Goal: Task Accomplishment & Management: Manage account settings

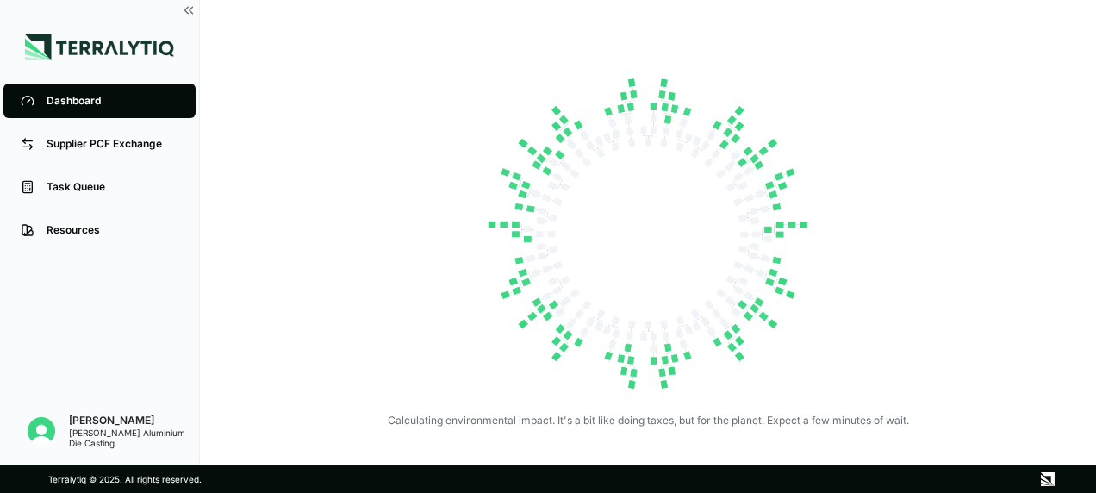
click at [265, 395] on div "Calculating environmental impact. It's a bit like doing taxes, but for the plan…" at bounding box center [648, 244] width 772 height 365
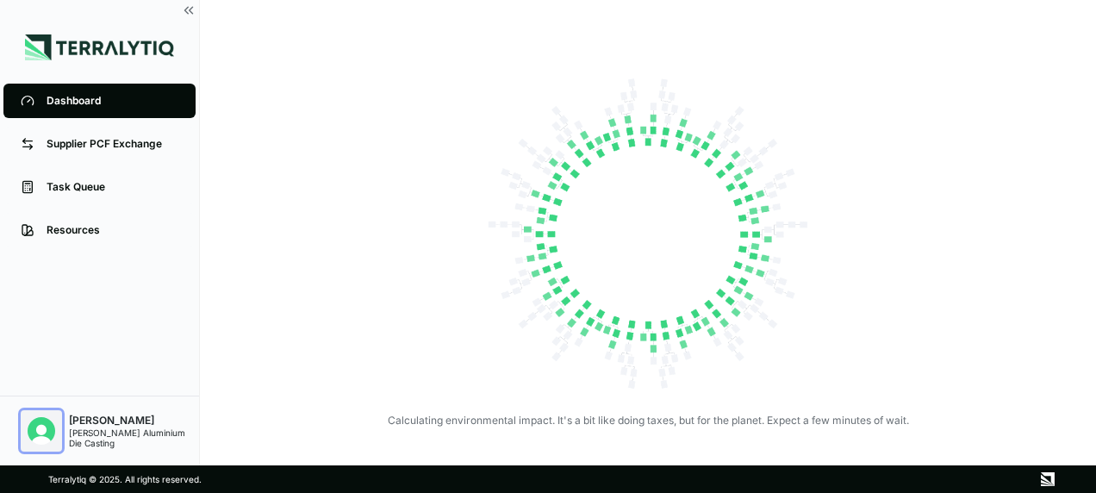
click at [43, 429] on img "Open user button" at bounding box center [42, 431] width 28 height 28
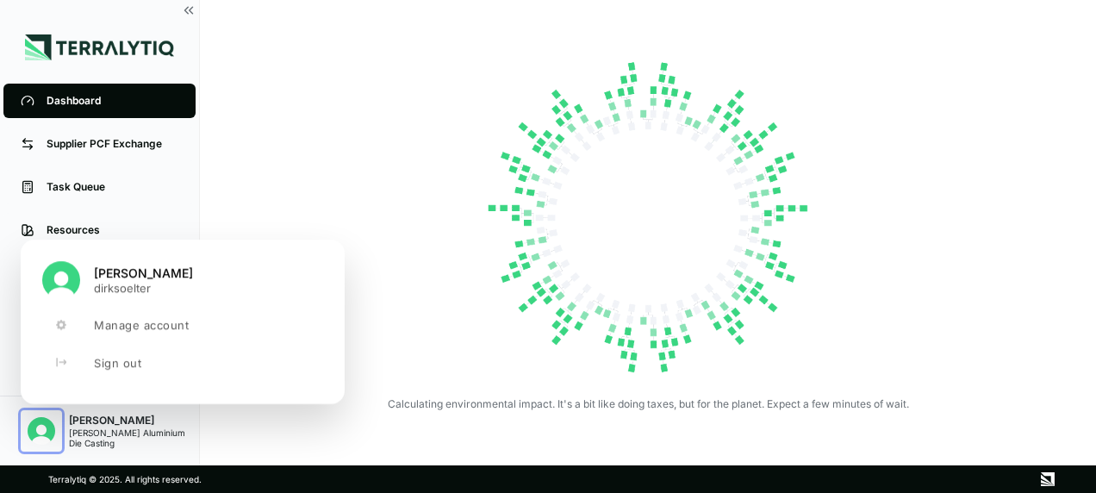
scroll to position [24, 0]
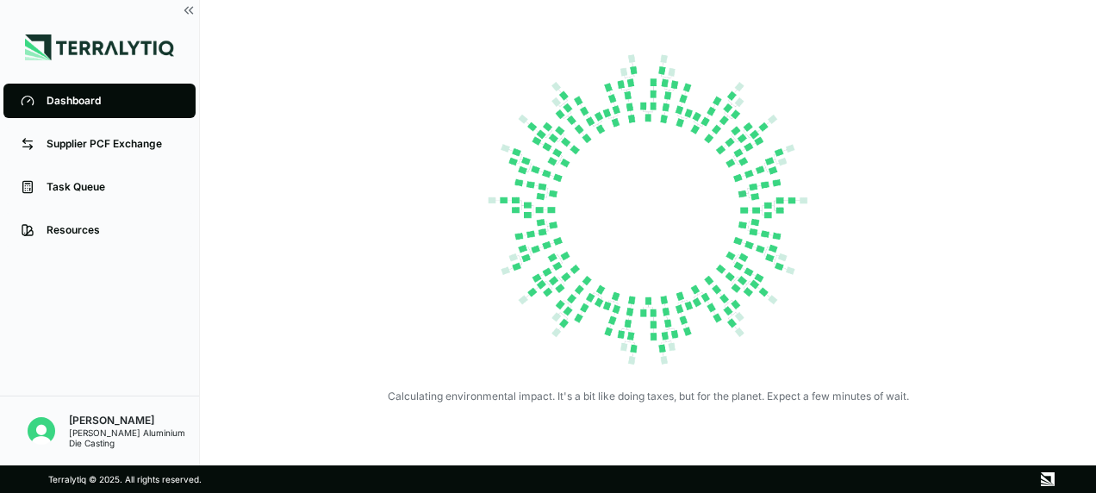
click at [414, 210] on div "Calculating environmental impact. It's a bit like doing taxes, but for the plan…" at bounding box center [648, 220] width 772 height 365
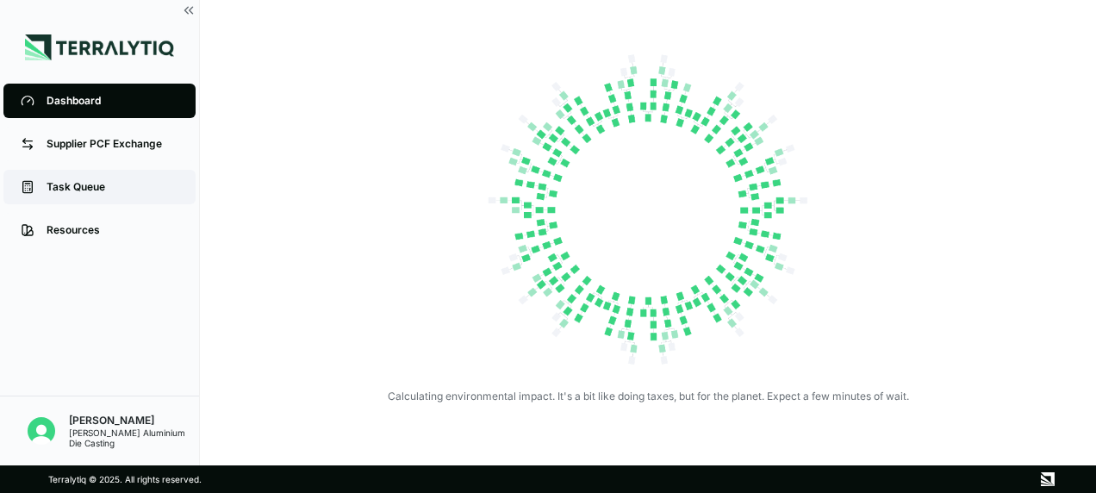
click at [76, 188] on div "Task Queue" at bounding box center [113, 187] width 132 height 14
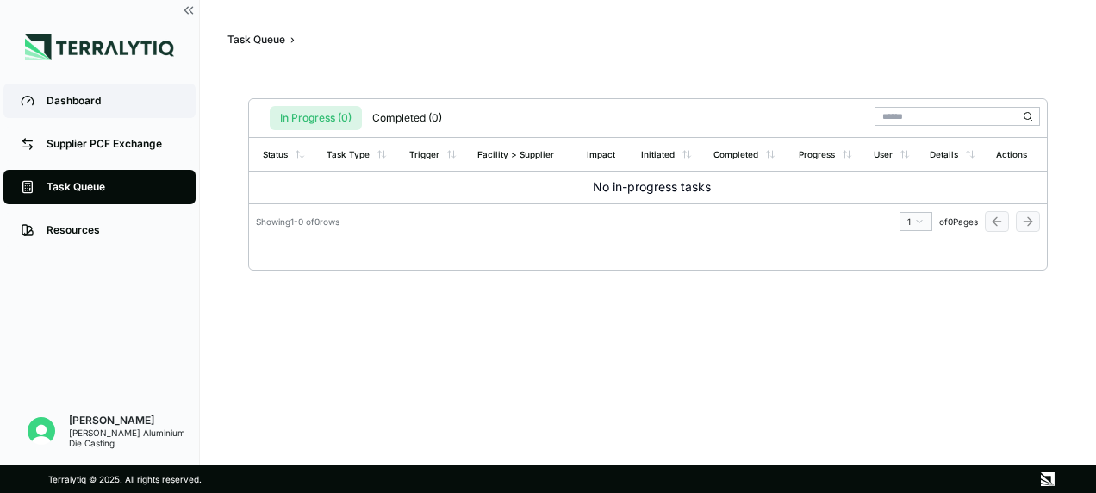
click at [81, 102] on div "Dashboard" at bounding box center [113, 101] width 132 height 14
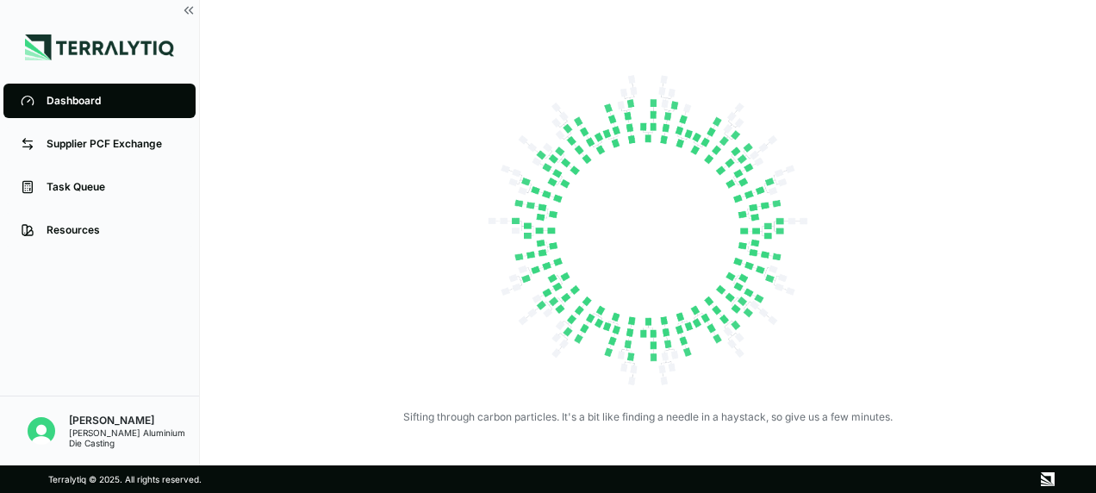
scroll to position [24, 0]
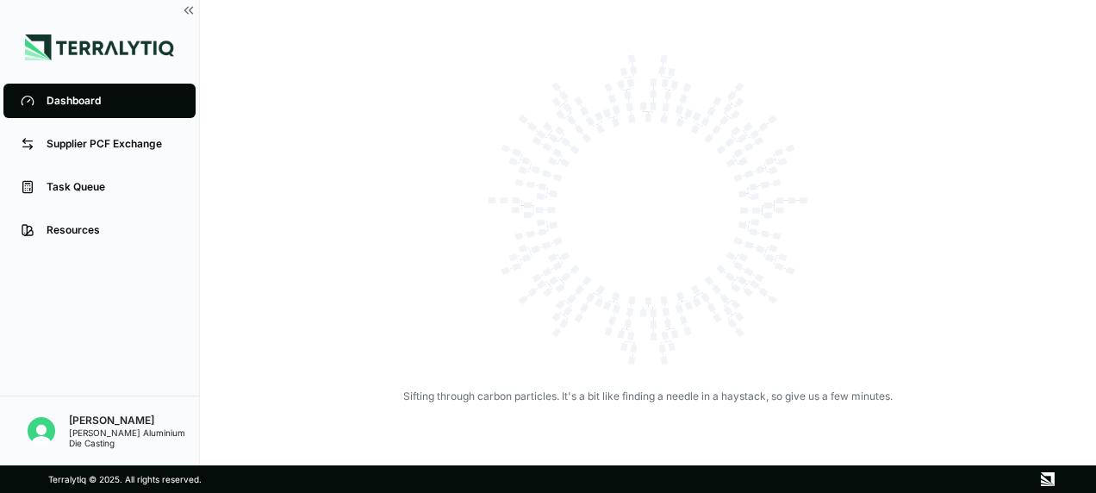
click at [108, 429] on div "Ching Ming Aluminium Die Casting" at bounding box center [134, 437] width 130 height 21
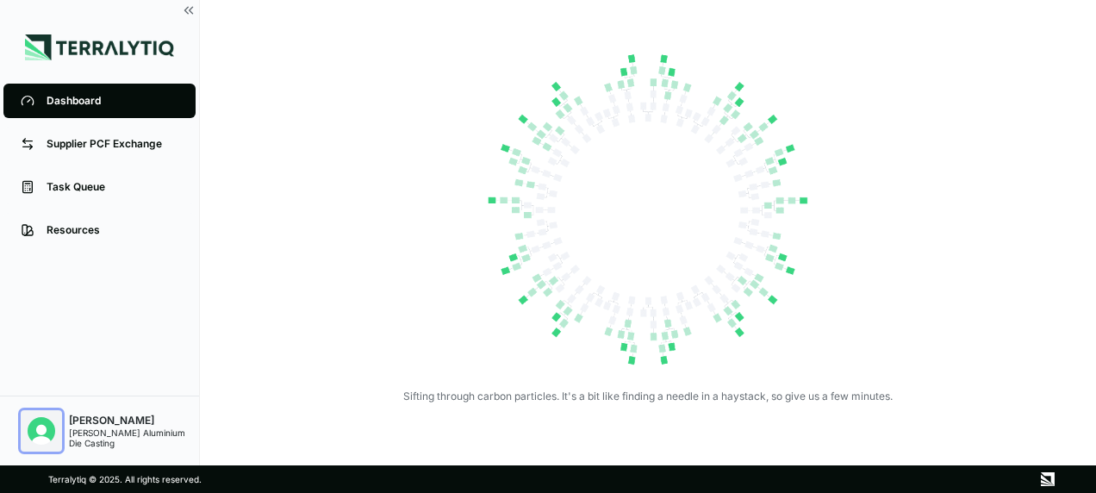
click at [54, 430] on img "Open user button" at bounding box center [42, 431] width 28 height 28
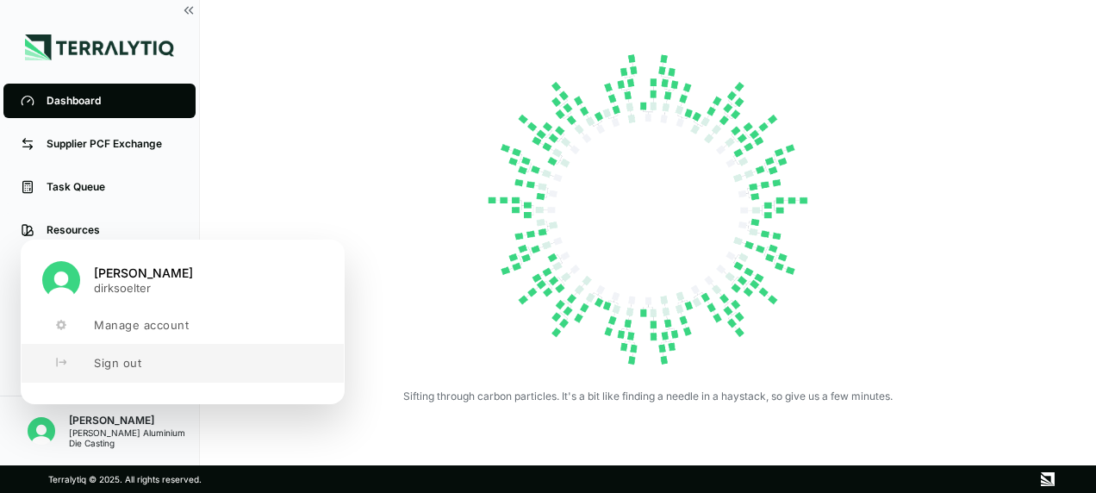
click at [115, 363] on span "Sign out" at bounding box center [117, 363] width 47 height 14
